Goal: Information Seeking & Learning: Learn about a topic

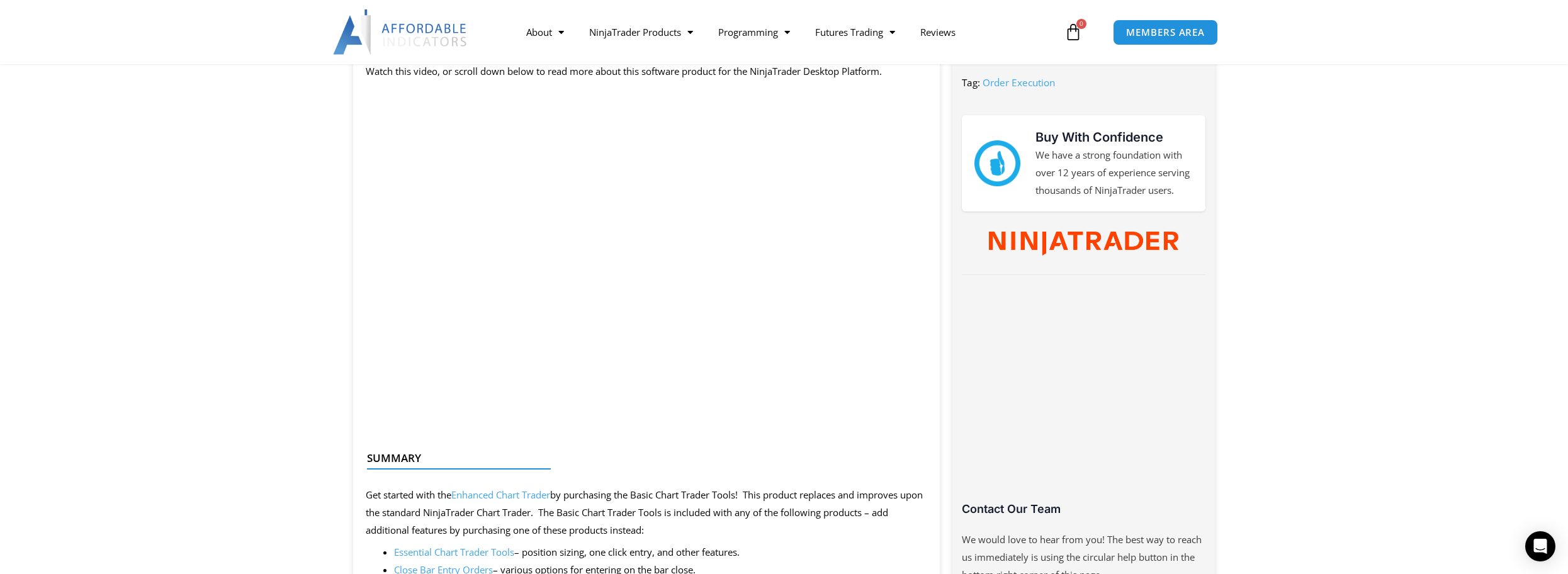
scroll to position [567, 0]
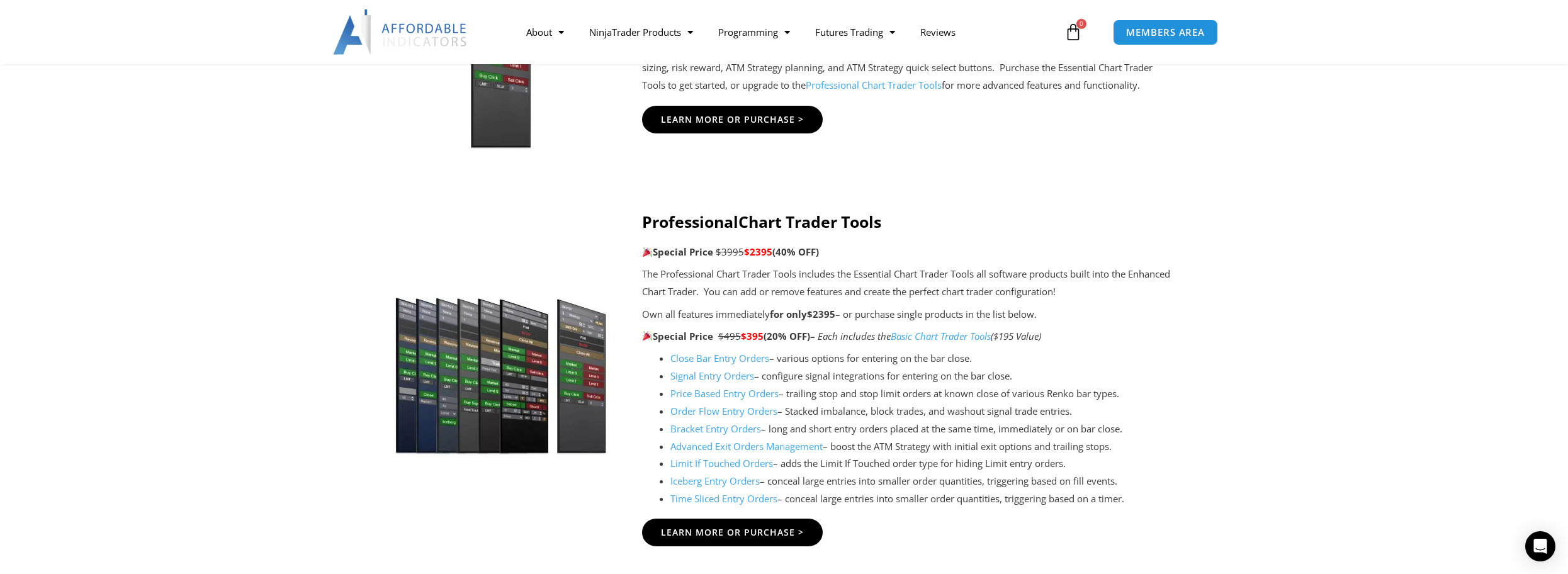
scroll to position [945, 0]
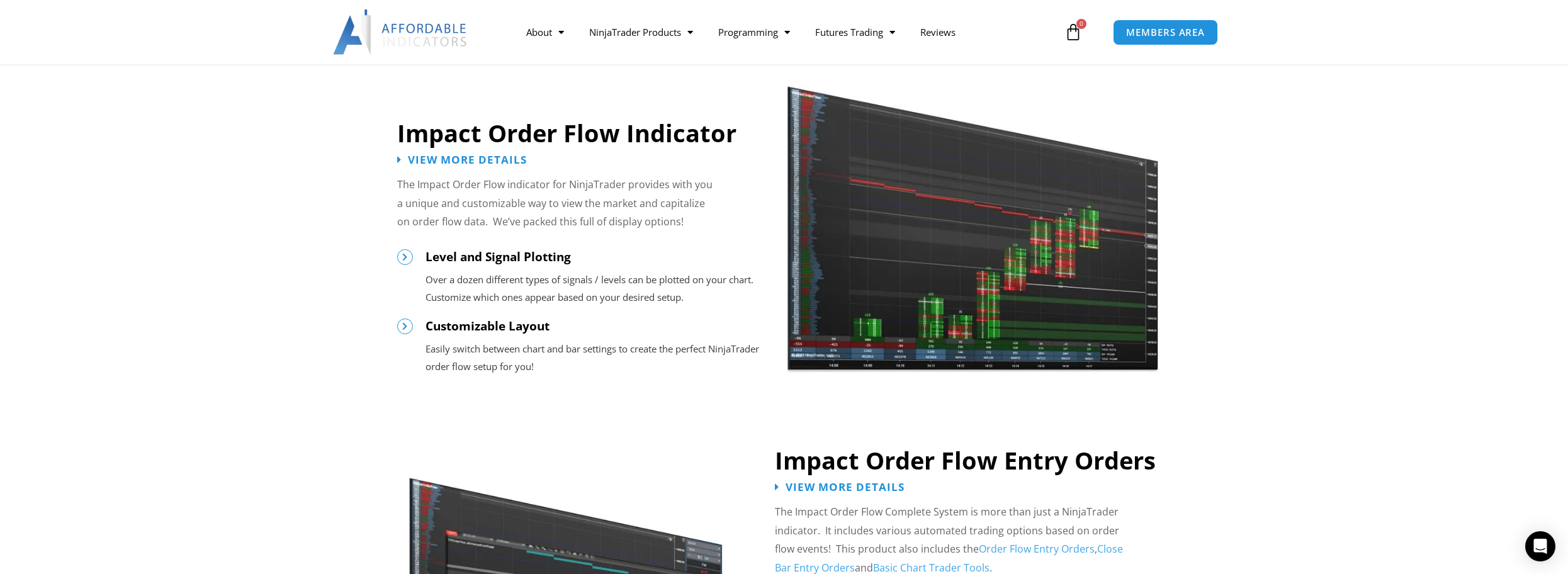
scroll to position [756, 0]
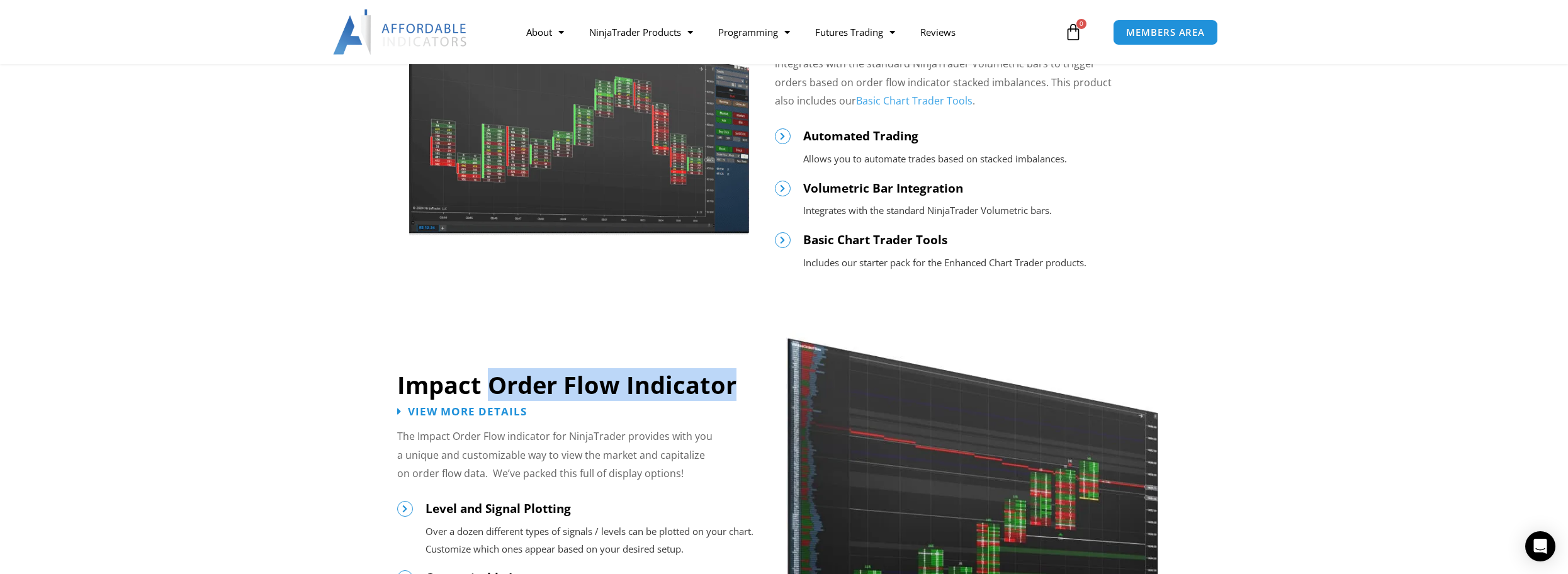
drag, startPoint x: 487, startPoint y: 385, endPoint x: 734, endPoint y: 396, distance: 247.2
click at [734, 396] on h2 "Impact Order Flow Indicator" at bounding box center [579, 385] width 365 height 31
copy h2 "Order Flow Indicator"
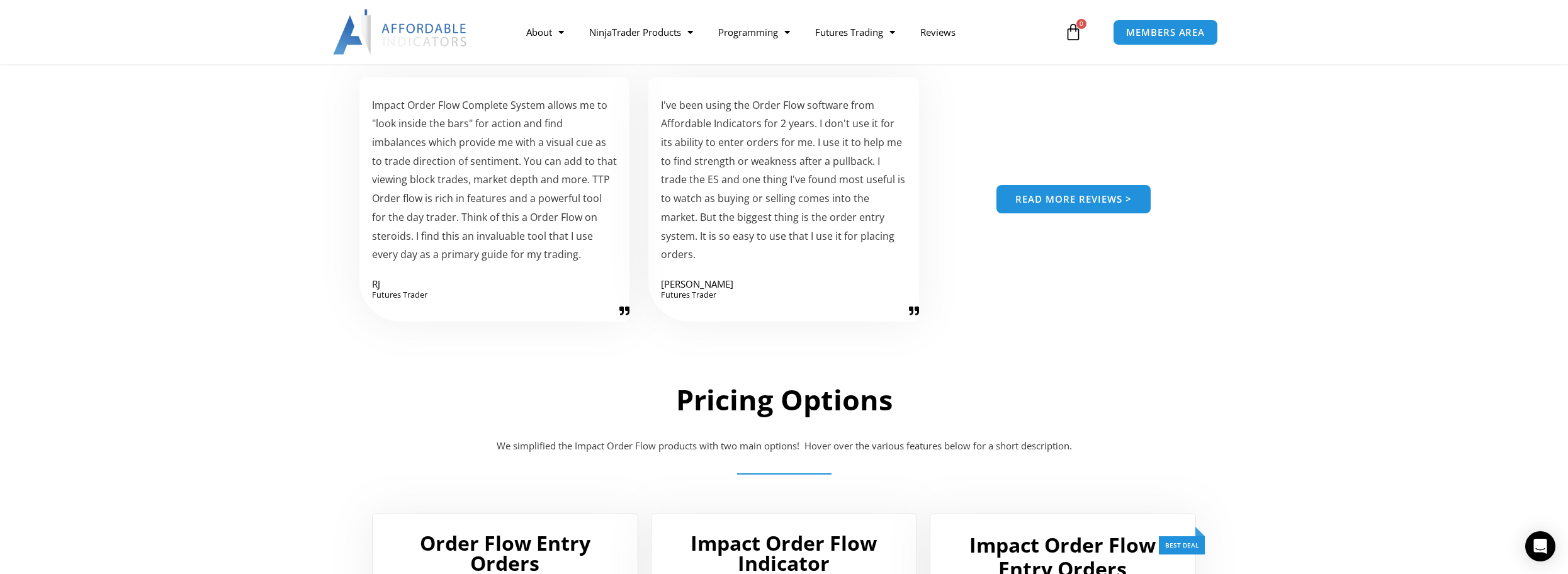
scroll to position [2015, 0]
